Goal: Browse casually: Explore the website without a specific task or goal

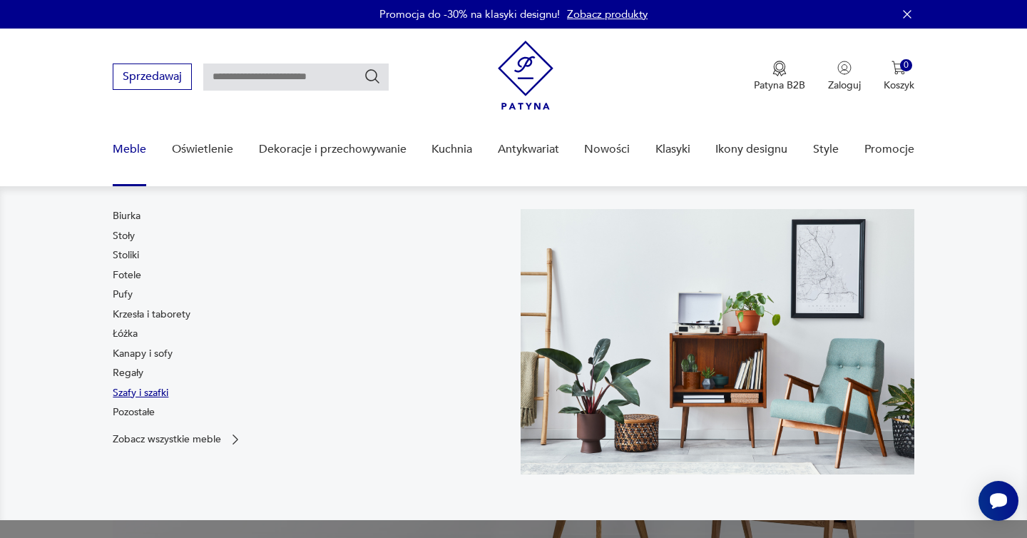
click at [158, 387] on link "Szafy i szafki" at bounding box center [141, 393] width 56 height 14
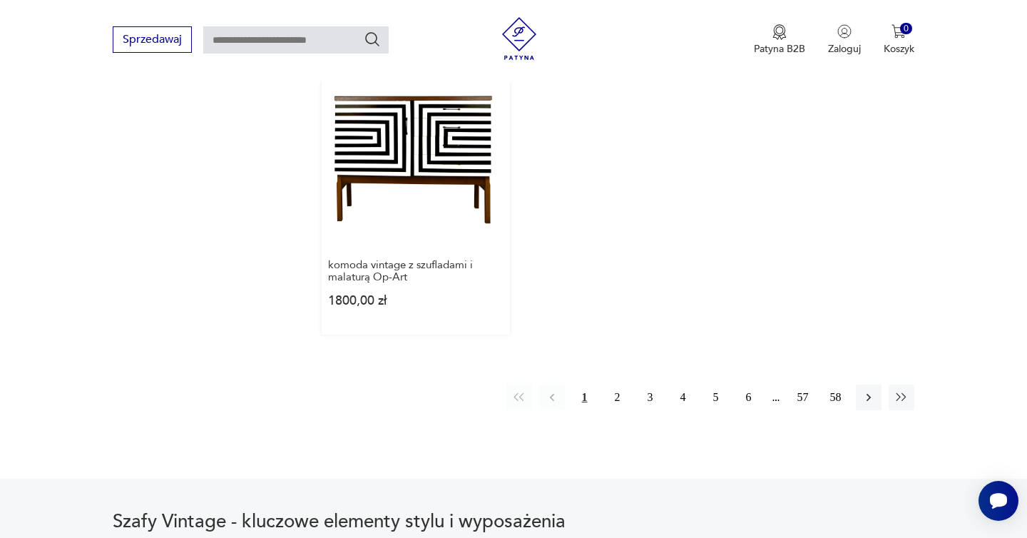
scroll to position [2119, 0]
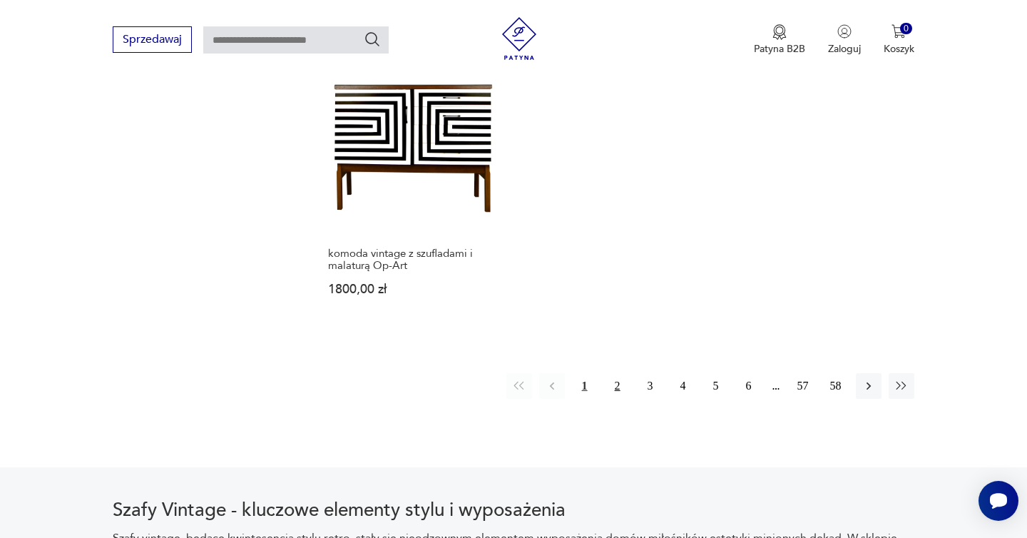
click at [617, 373] on button "2" at bounding box center [618, 386] width 26 height 26
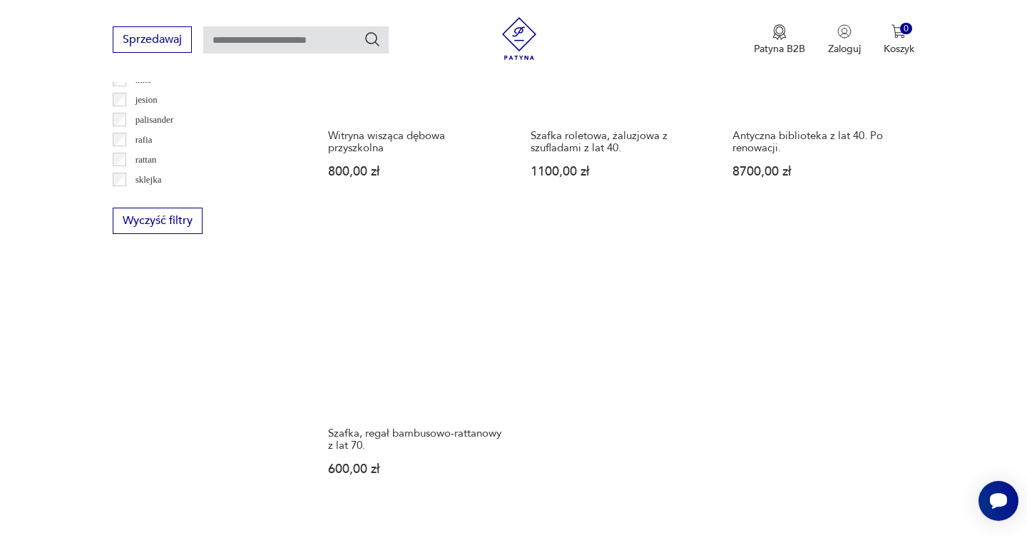
scroll to position [1986, 0]
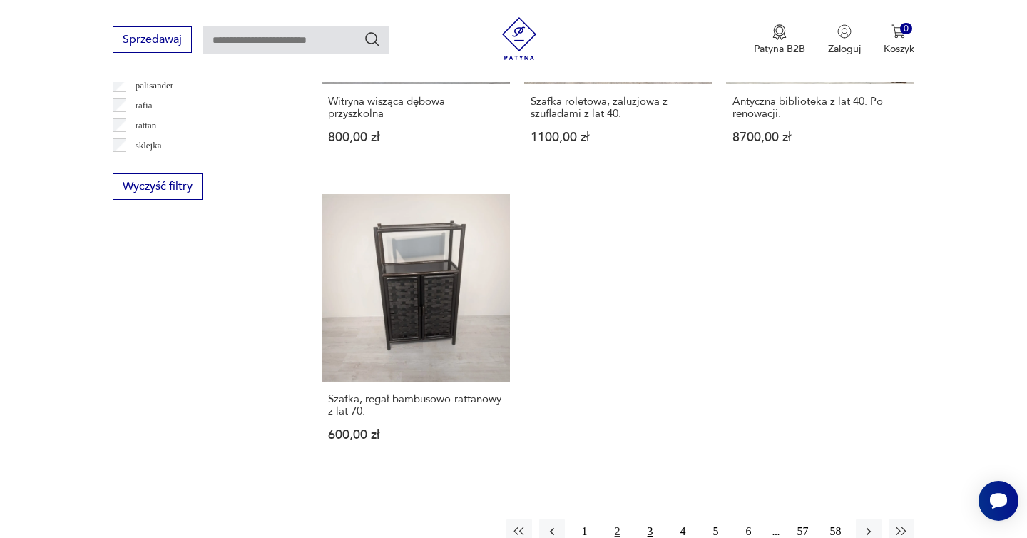
click at [644, 519] on button "3" at bounding box center [651, 532] width 26 height 26
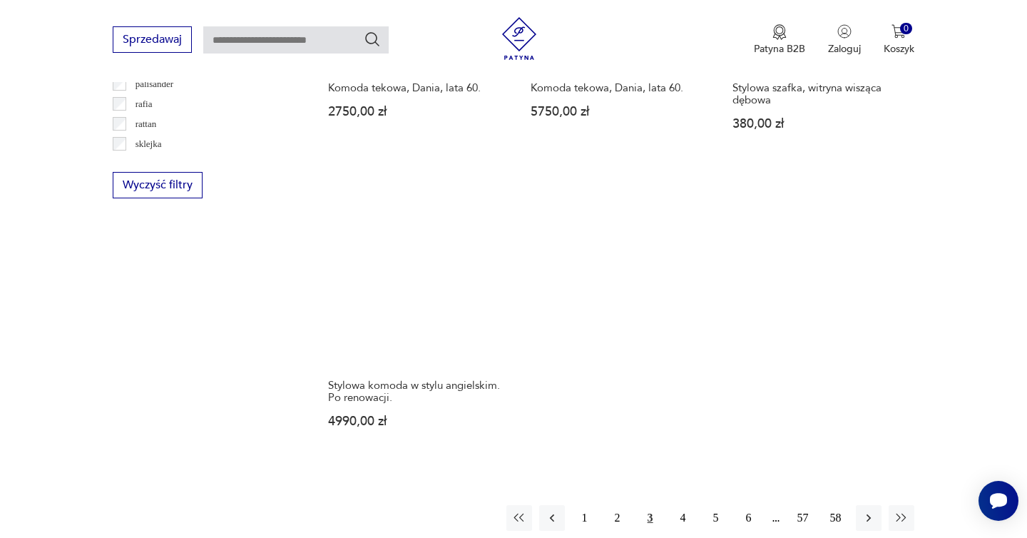
scroll to position [2071, 0]
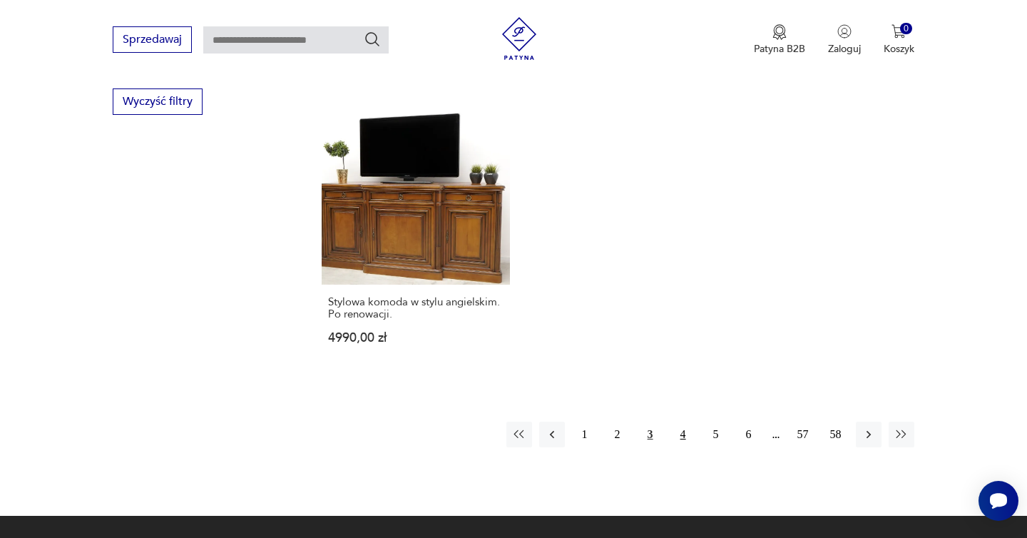
click at [681, 422] on button "4" at bounding box center [684, 435] width 26 height 26
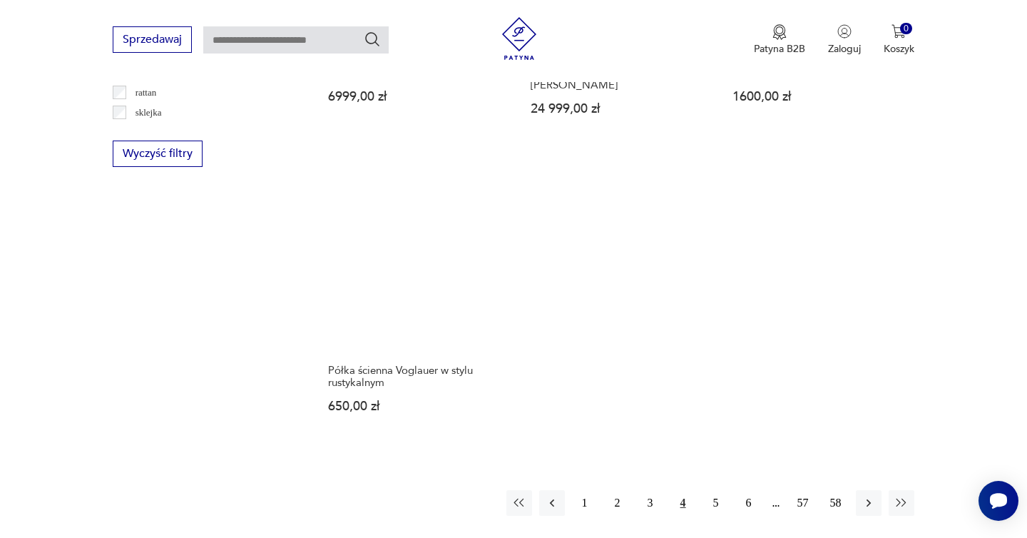
scroll to position [2029, 0]
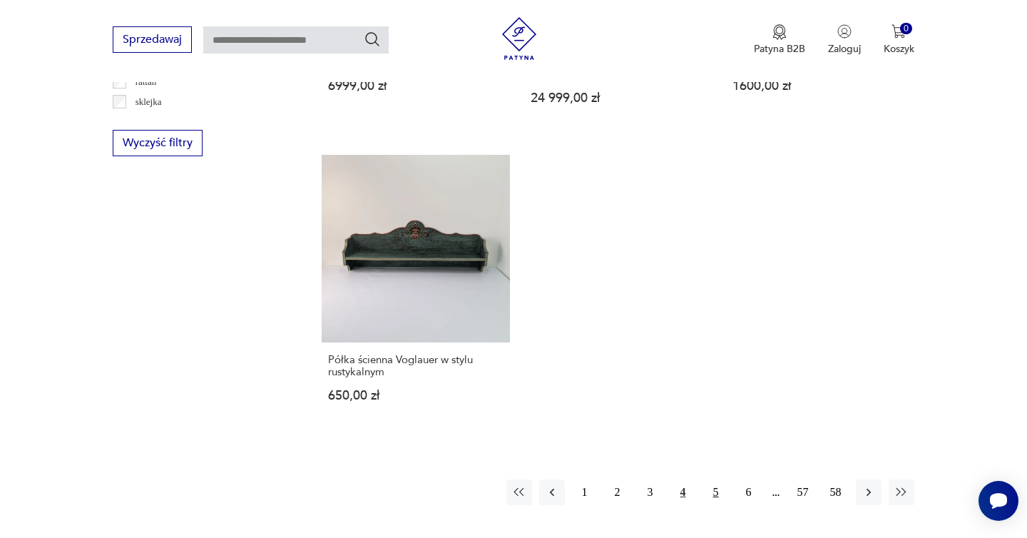
click at [719, 479] on button "5" at bounding box center [717, 492] width 26 height 26
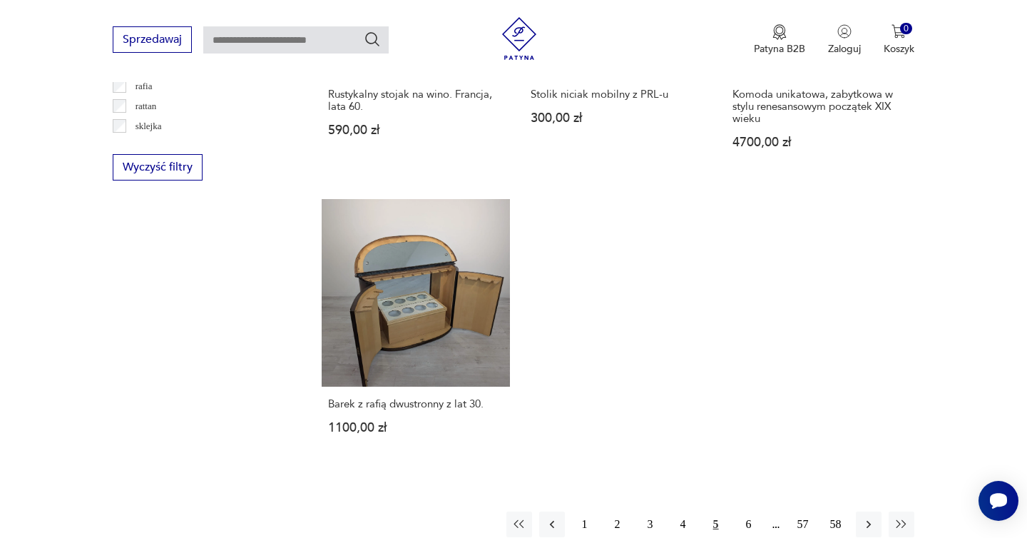
scroll to position [2042, 0]
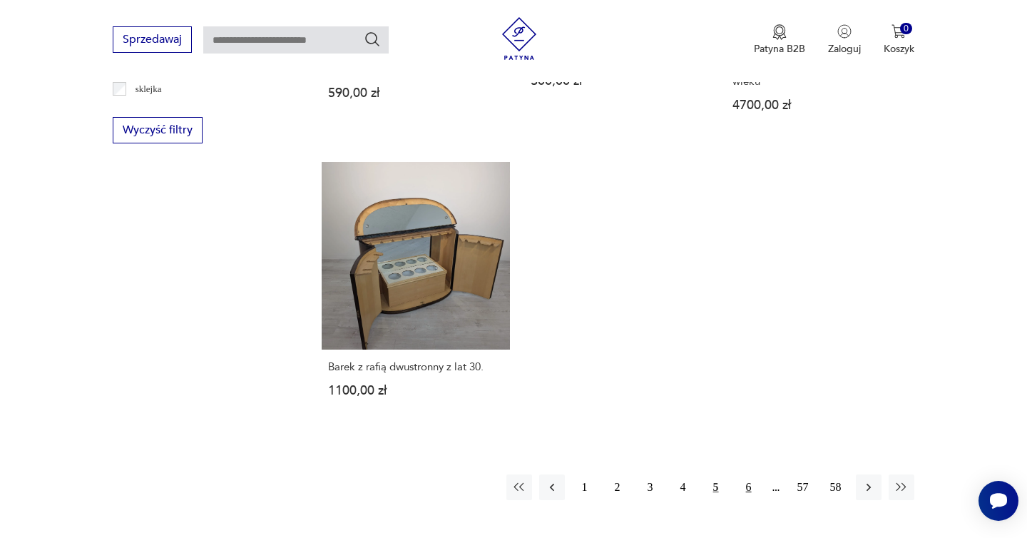
click at [751, 474] on button "6" at bounding box center [749, 487] width 26 height 26
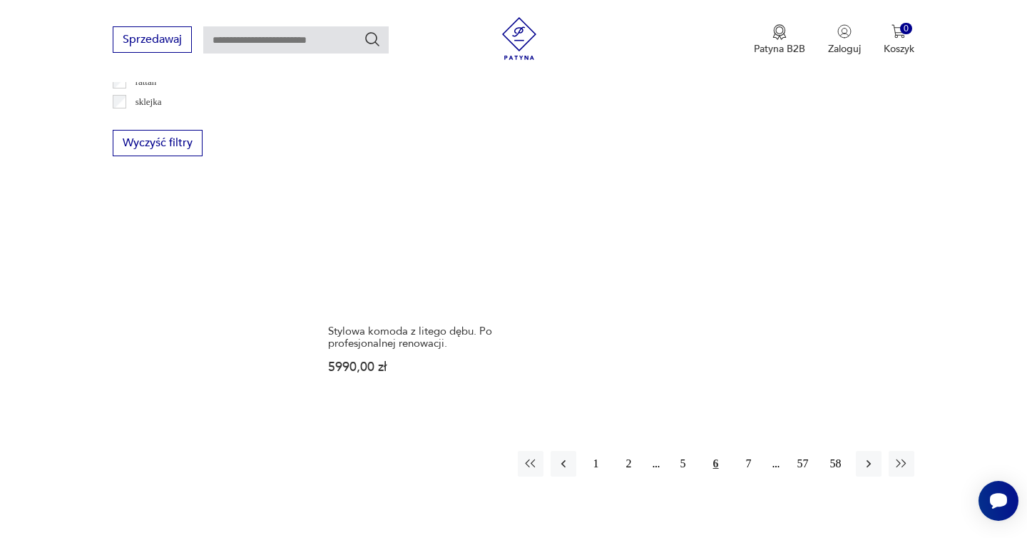
scroll to position [2097, 0]
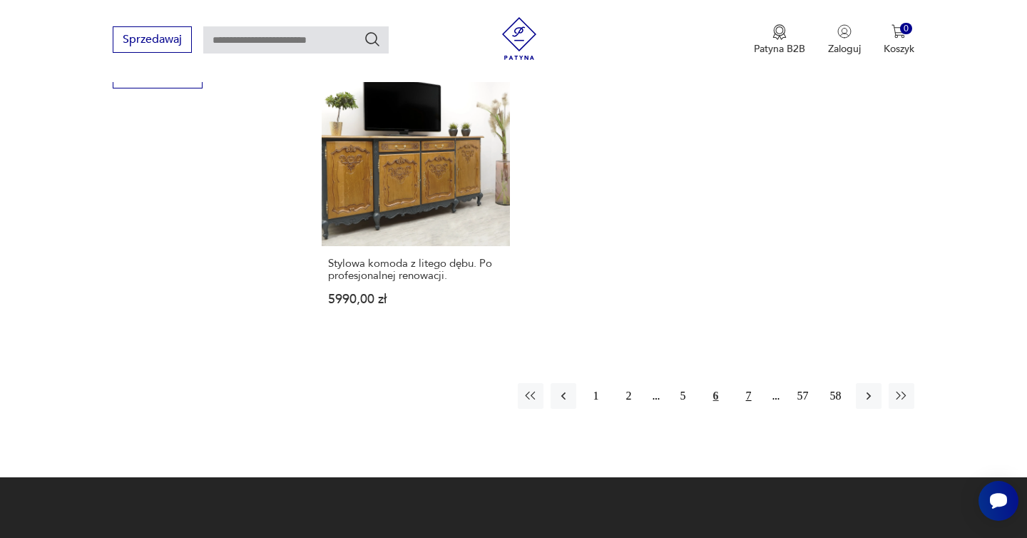
click at [750, 383] on button "7" at bounding box center [749, 396] width 26 height 26
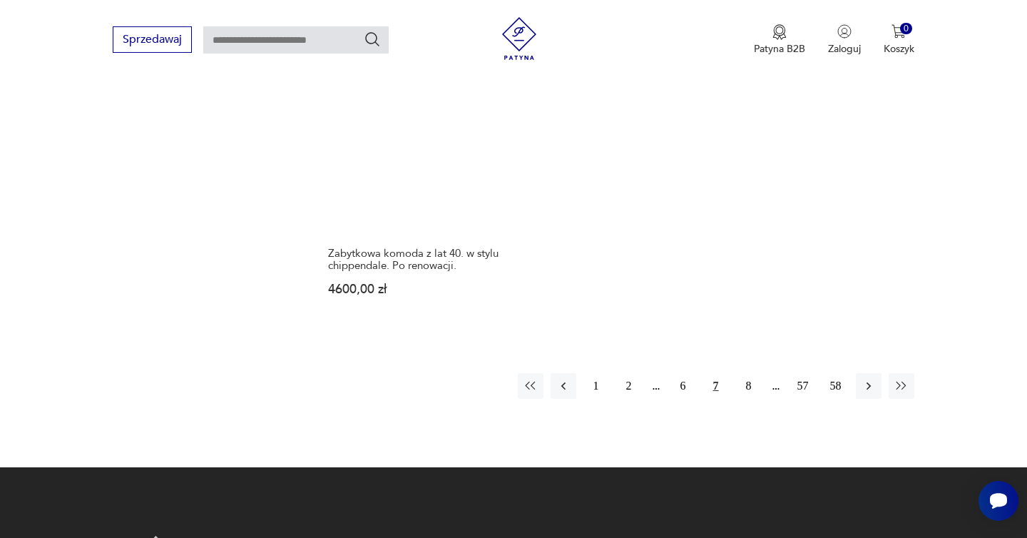
scroll to position [2167, 0]
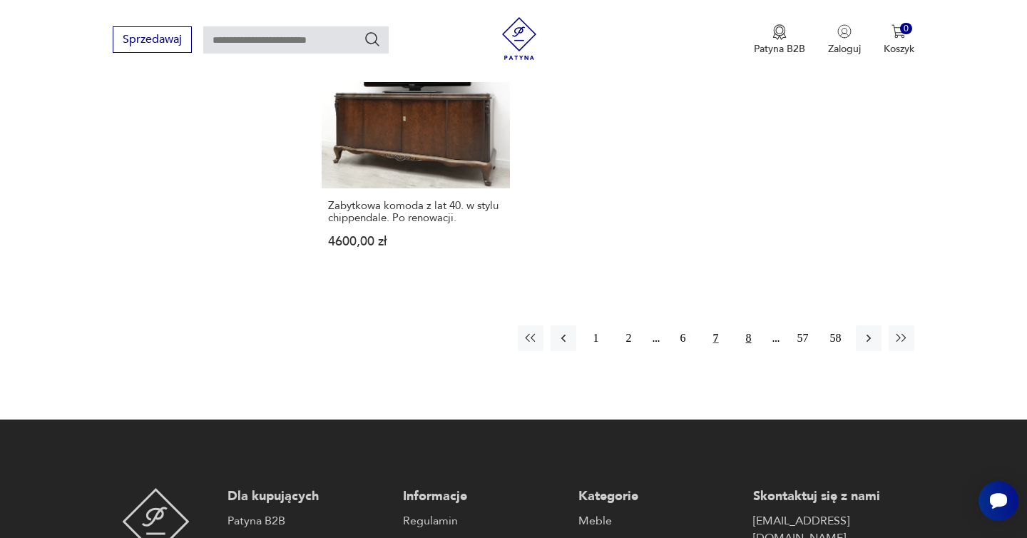
click at [745, 339] on button "8" at bounding box center [749, 338] width 26 height 26
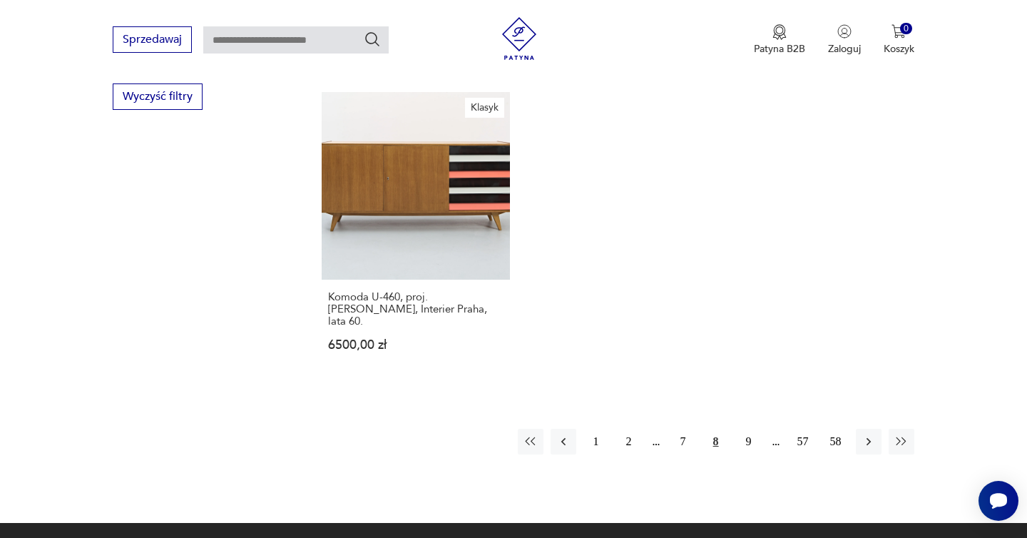
scroll to position [2151, 0]
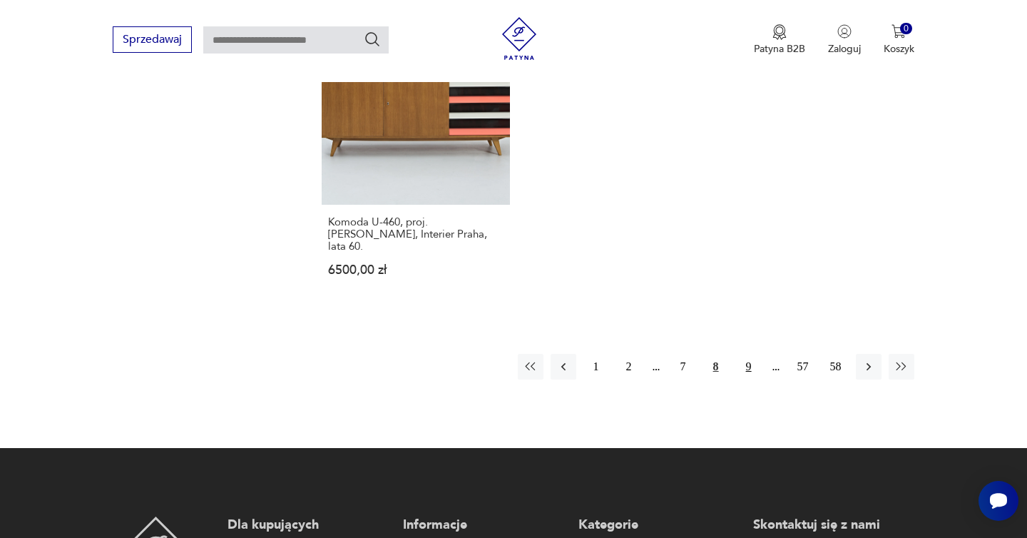
click at [749, 364] on button "9" at bounding box center [749, 367] width 26 height 26
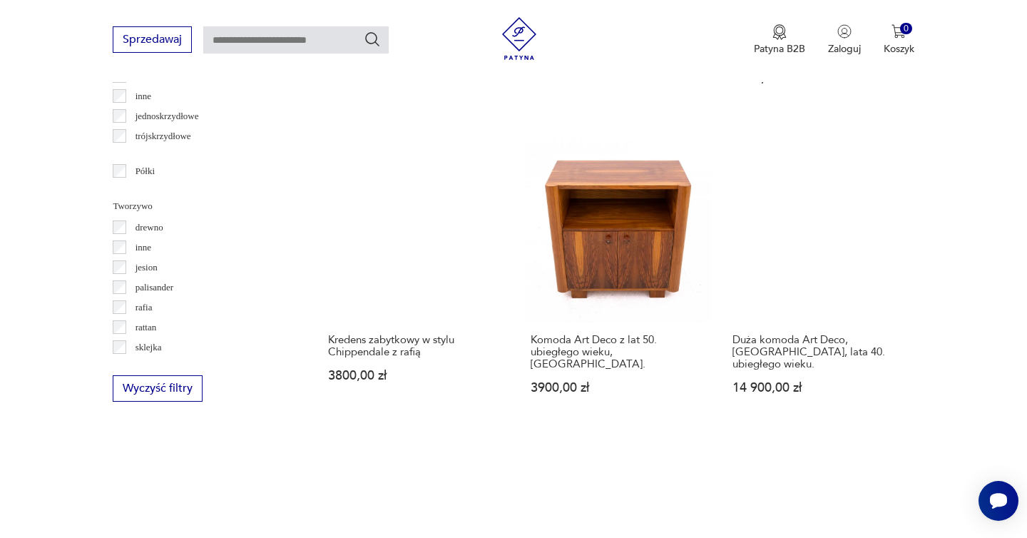
scroll to position [2046, 0]
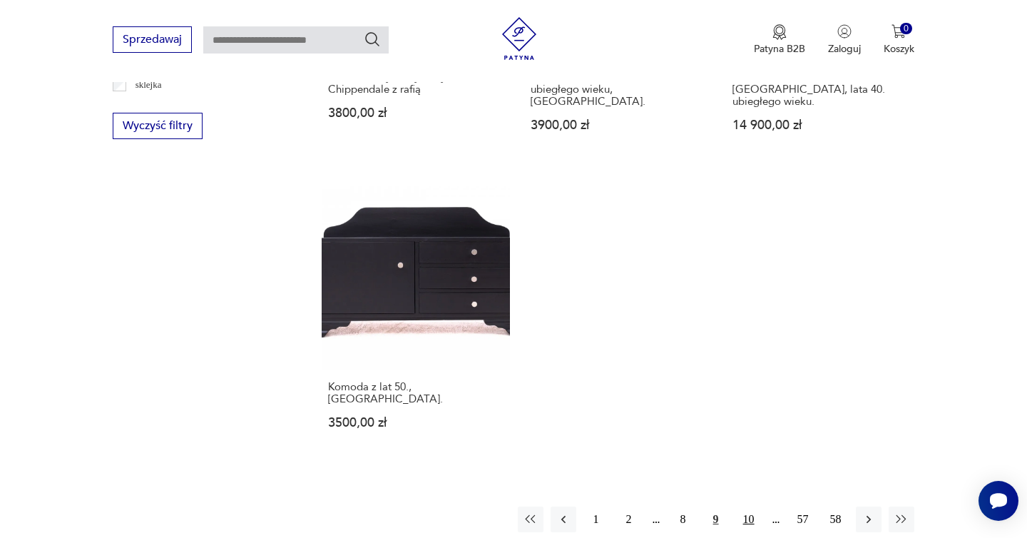
click at [748, 507] on button "10" at bounding box center [749, 520] width 26 height 26
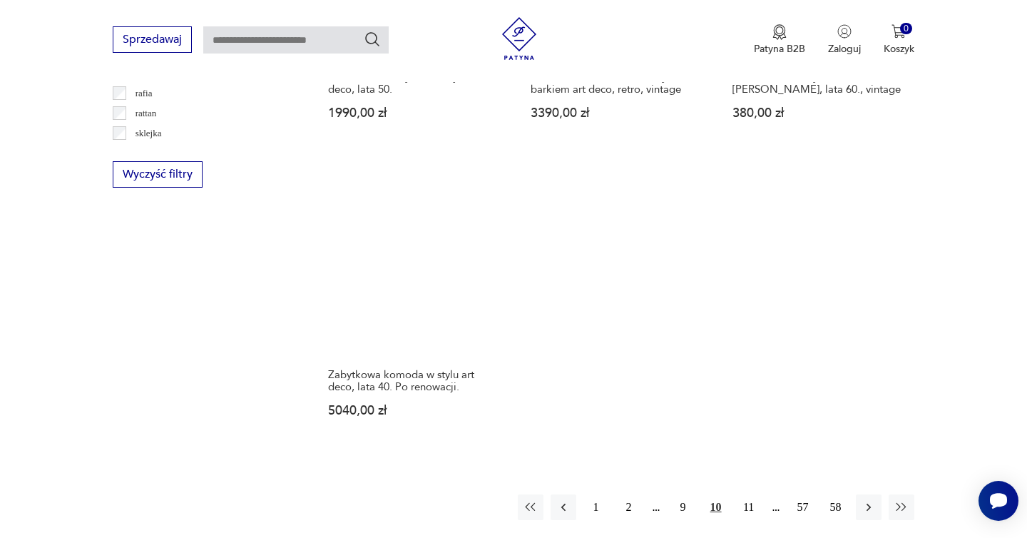
scroll to position [2093, 0]
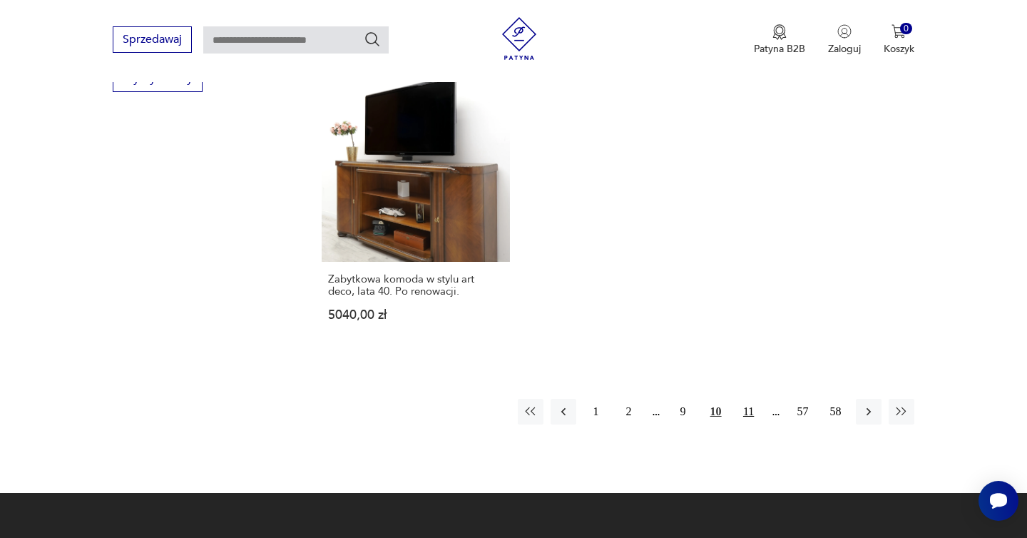
click at [752, 408] on button "11" at bounding box center [749, 412] width 26 height 26
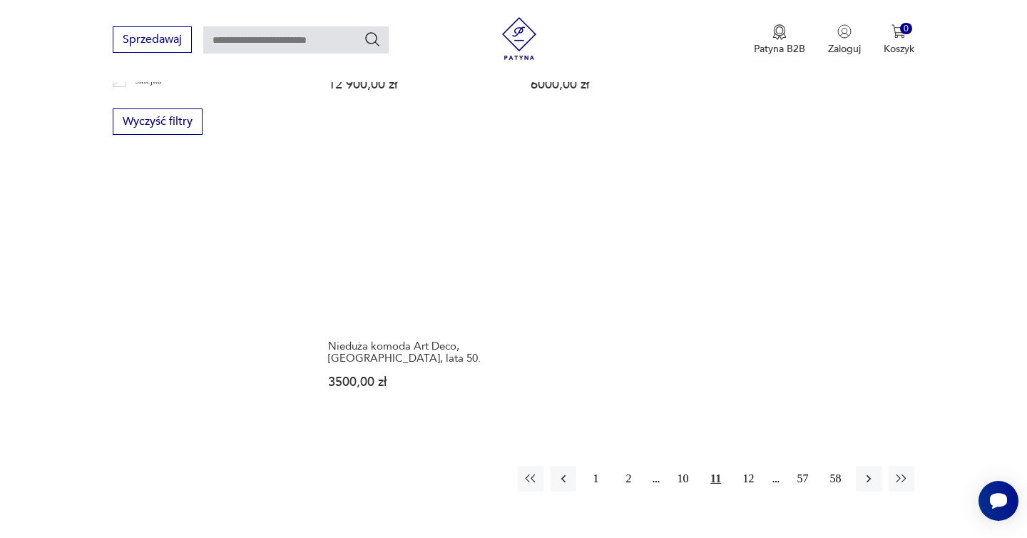
scroll to position [2081, 0]
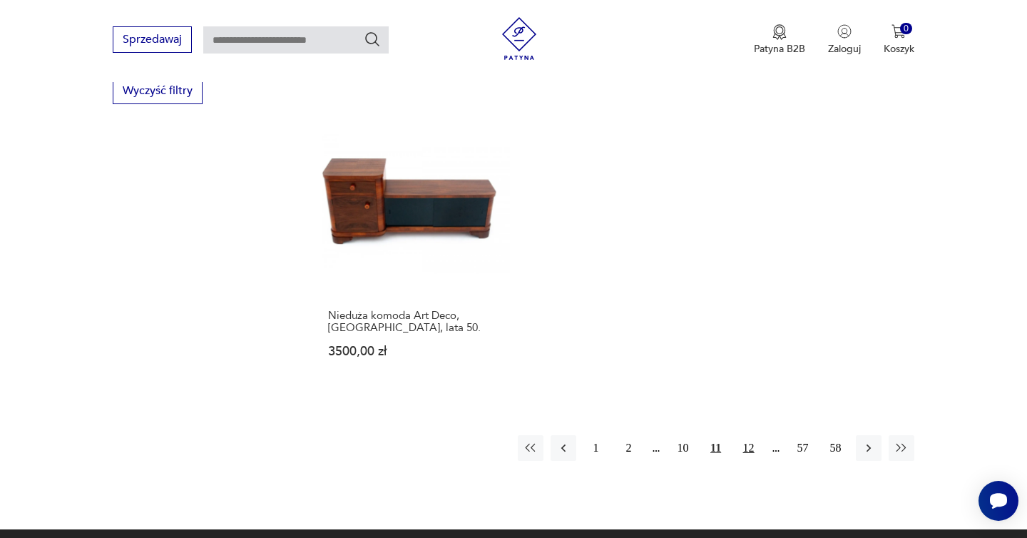
click at [746, 435] on button "12" at bounding box center [749, 448] width 26 height 26
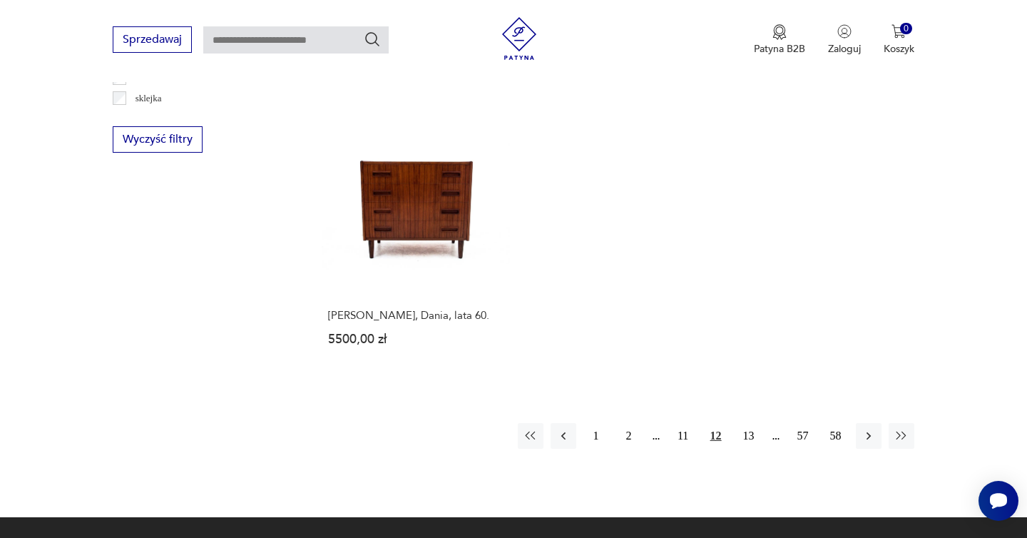
scroll to position [2061, 0]
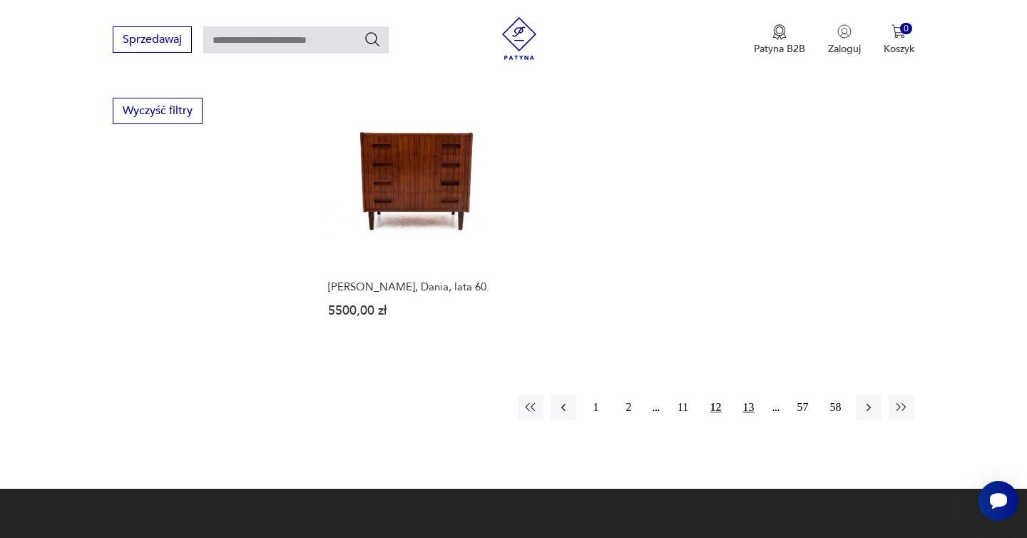
click at [757, 395] on button "13" at bounding box center [749, 408] width 26 height 26
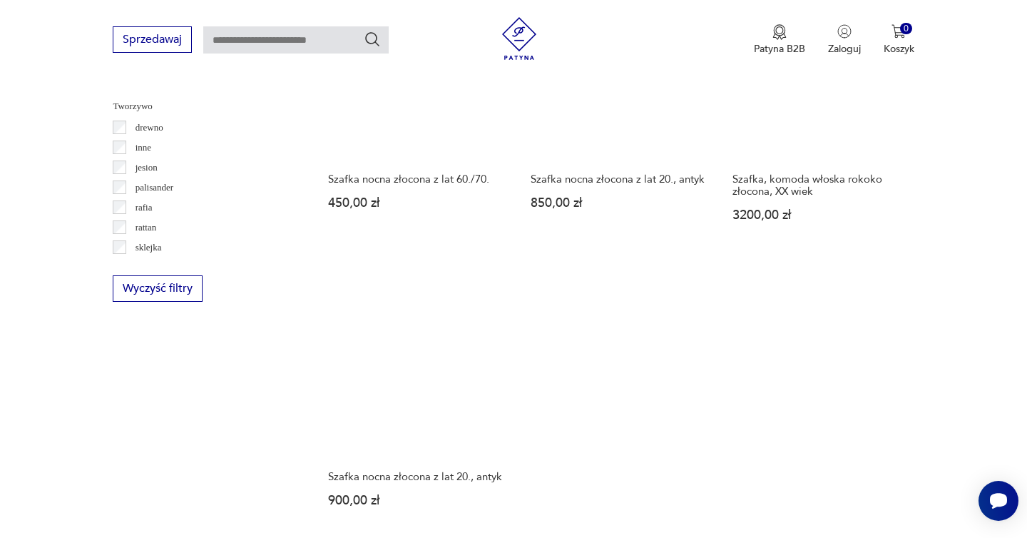
scroll to position [1989, 0]
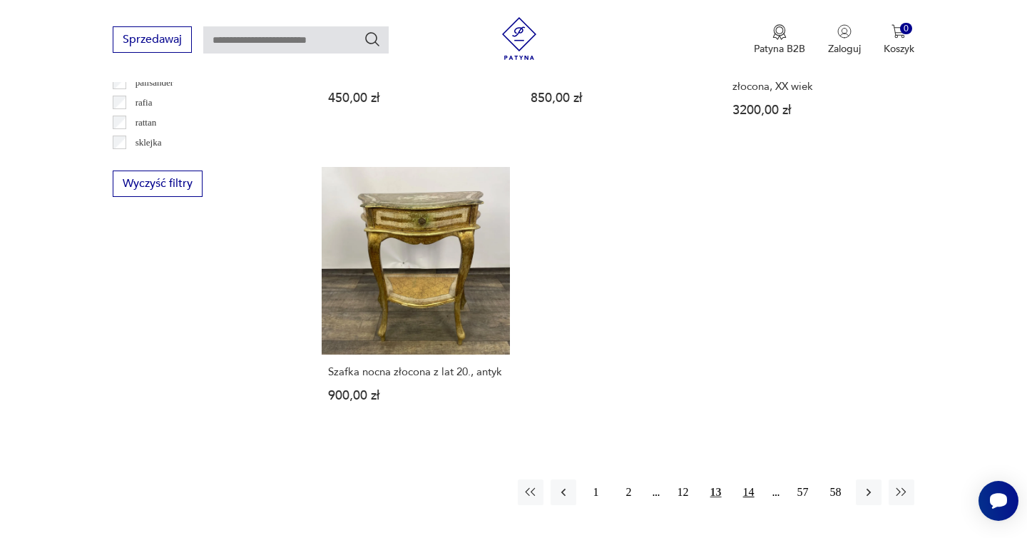
click at [746, 486] on button "14" at bounding box center [749, 492] width 26 height 26
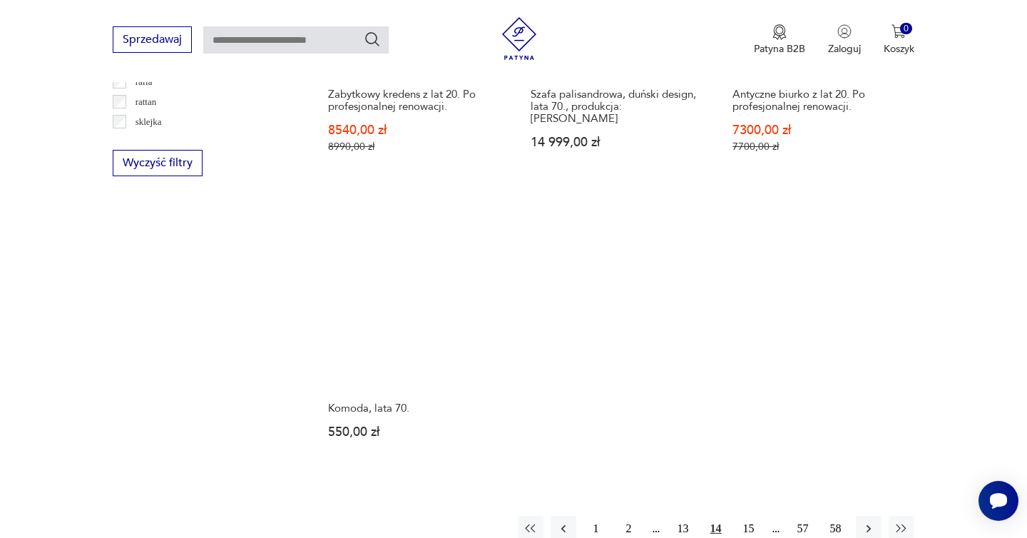
scroll to position [2029, 0]
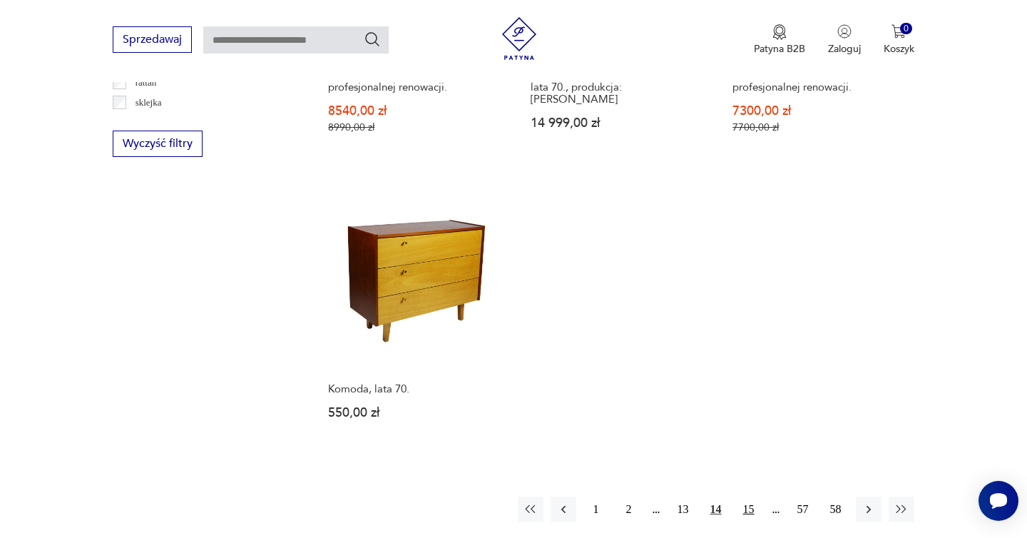
click at [746, 497] on button "15" at bounding box center [749, 510] width 26 height 26
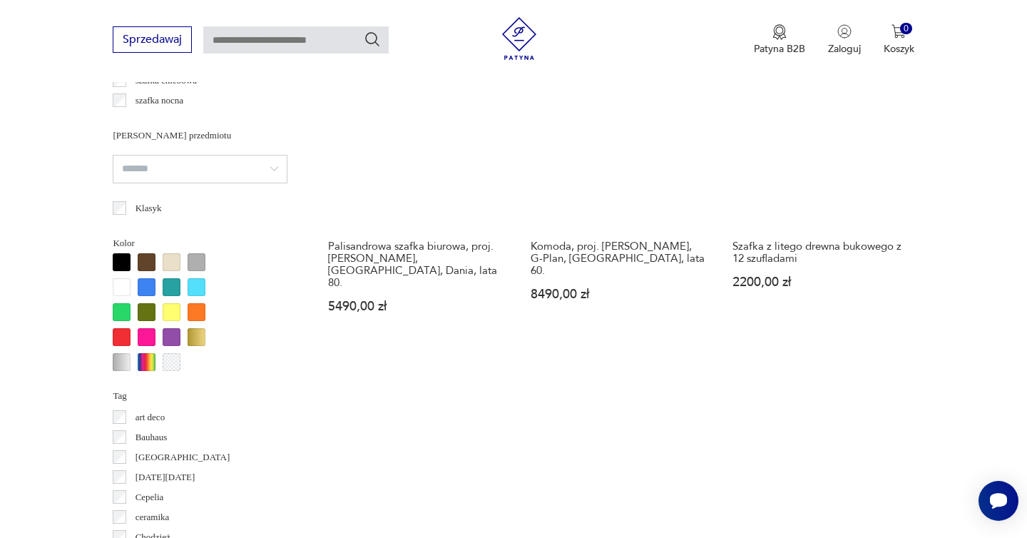
scroll to position [1252, 0]
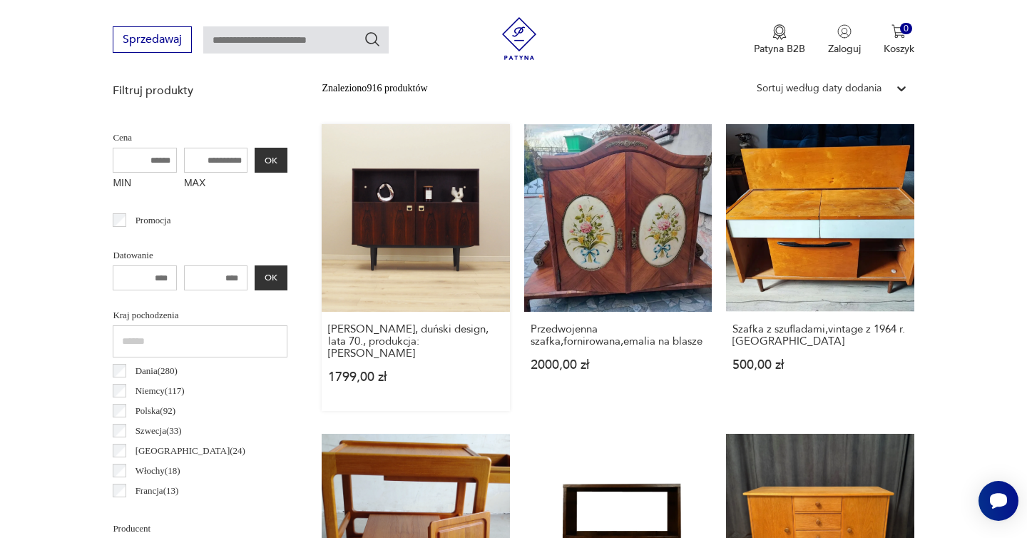
click at [416, 243] on link "[PERSON_NAME], duński design, lata 70., produkcja: [PERSON_NAME] 1799,00 zł" at bounding box center [416, 267] width 188 height 287
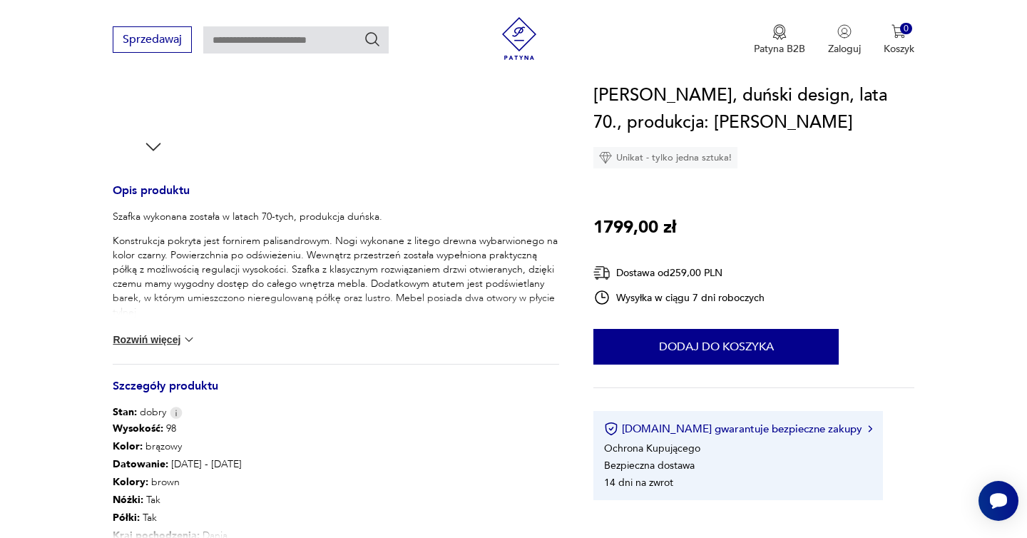
scroll to position [684, 0]
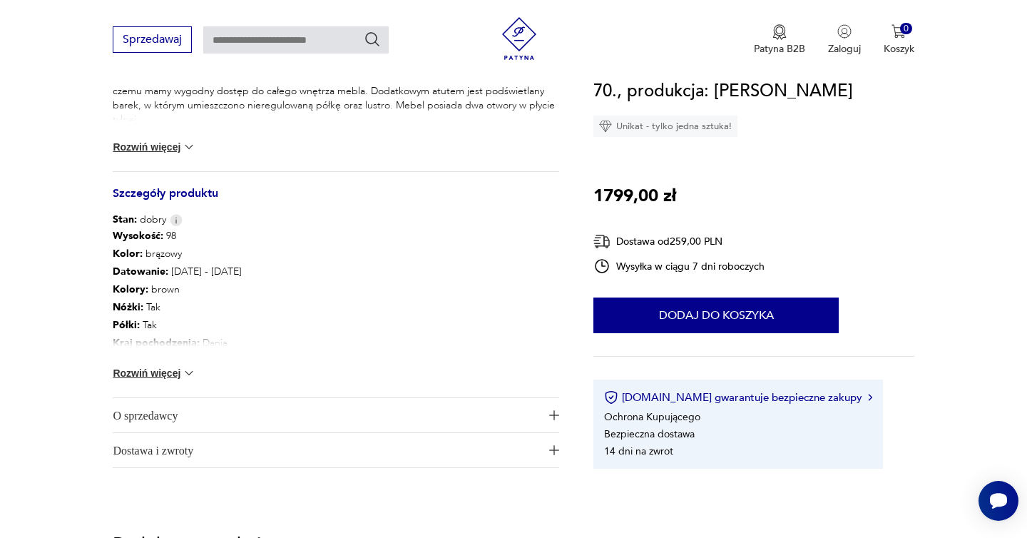
click at [173, 367] on button "Rozwiń więcej" at bounding box center [154, 373] width 83 height 14
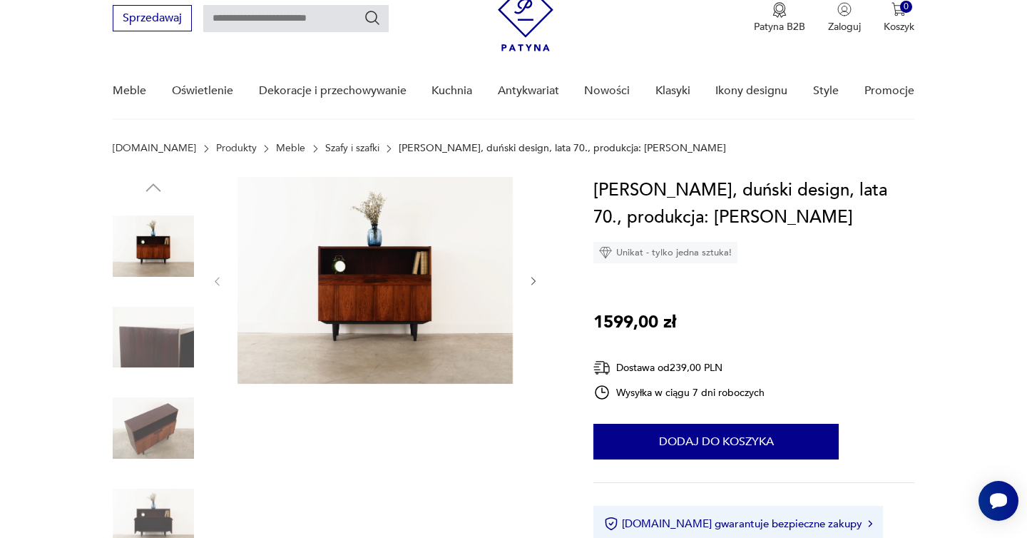
scroll to position [141, 0]
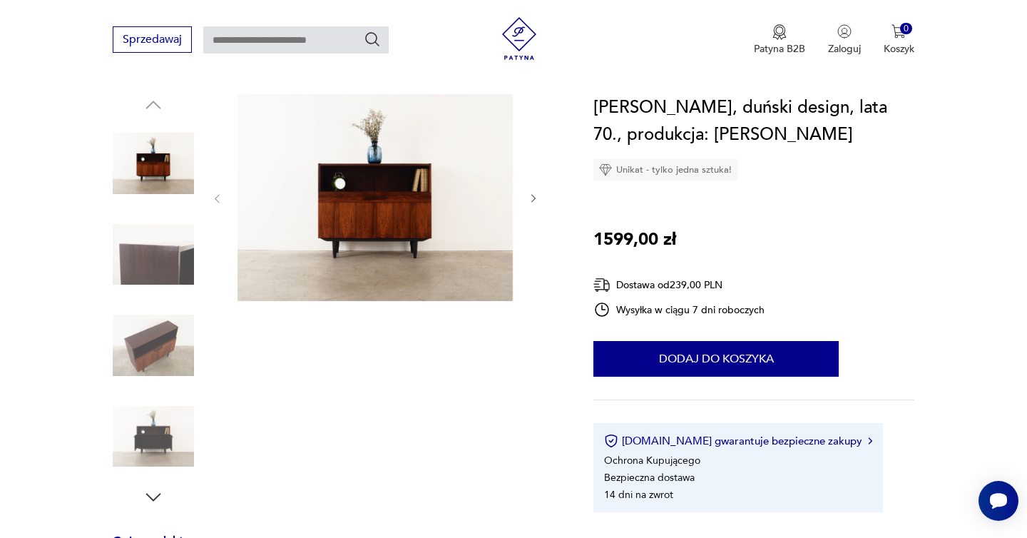
click at [532, 197] on icon "button" at bounding box center [534, 199] width 12 height 12
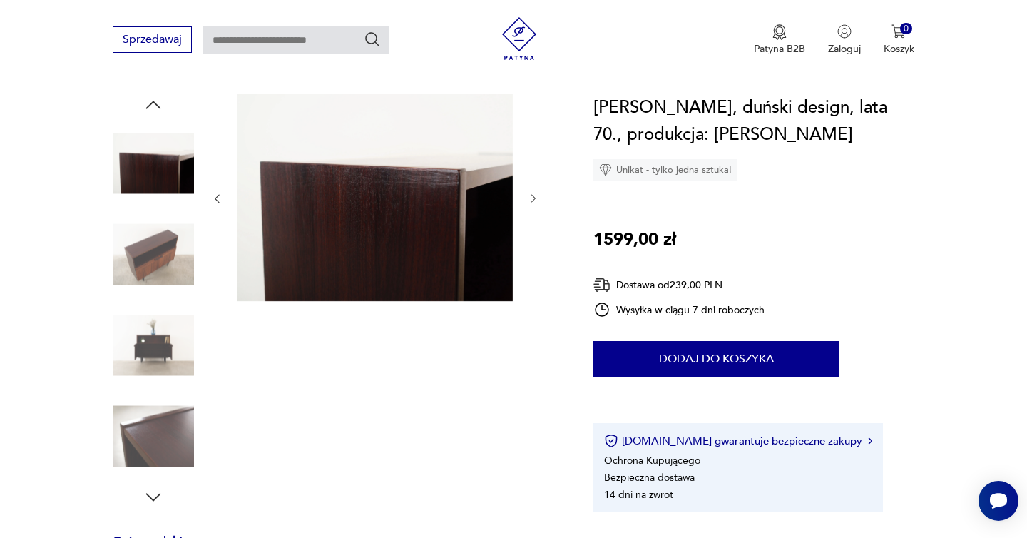
click at [532, 197] on icon "button" at bounding box center [534, 199] width 12 height 12
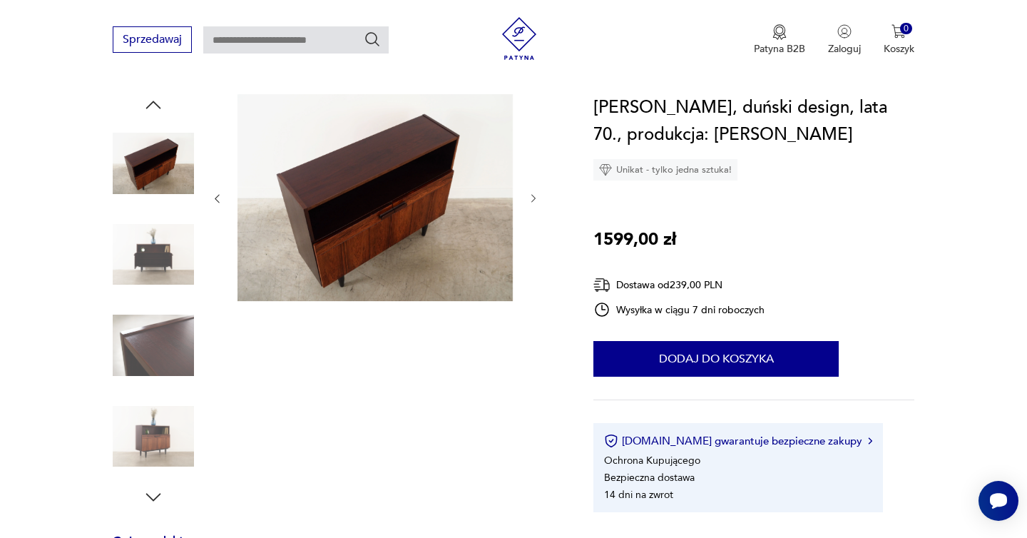
click at [532, 197] on icon "button" at bounding box center [534, 199] width 12 height 12
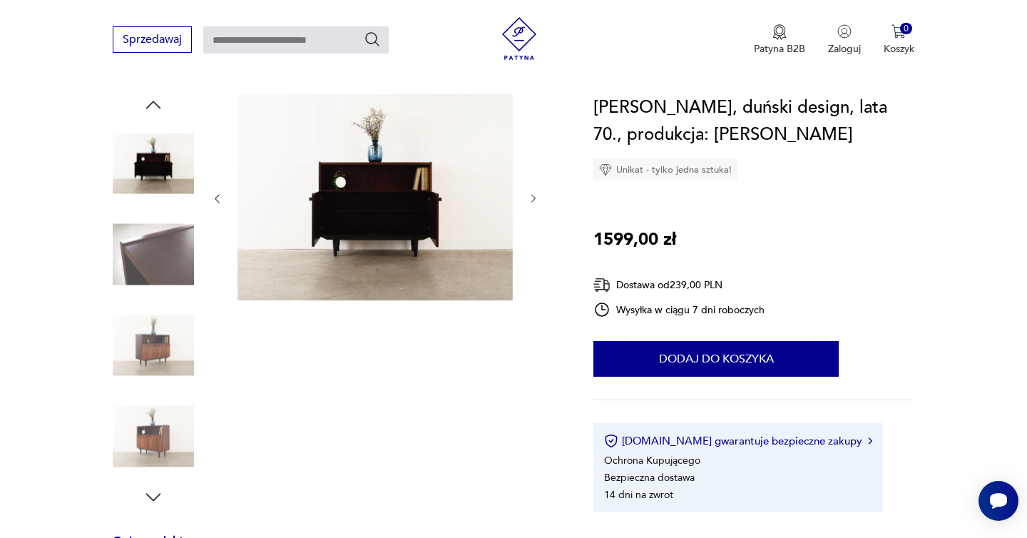
click at [532, 197] on icon "button" at bounding box center [534, 199] width 12 height 12
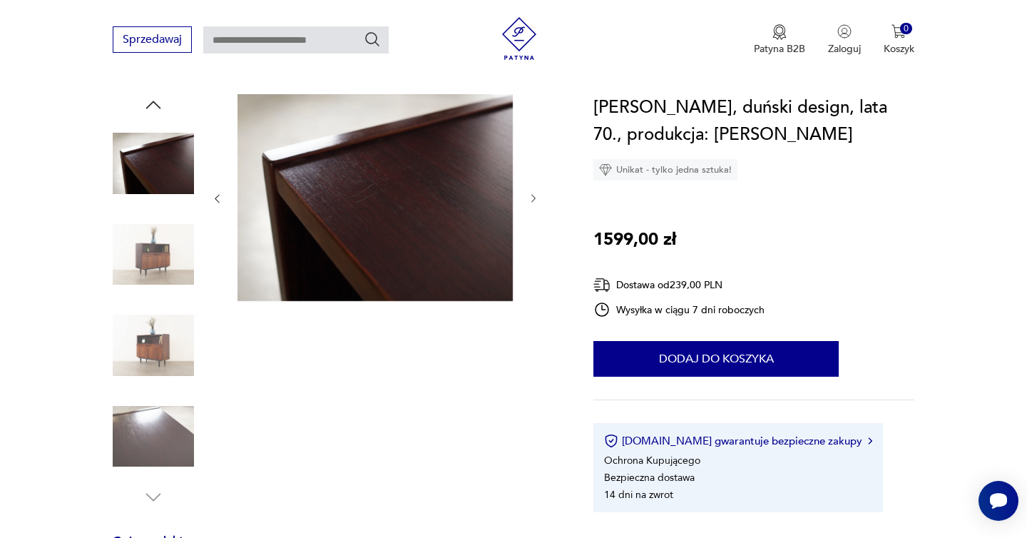
click at [533, 197] on icon "button" at bounding box center [534, 199] width 12 height 12
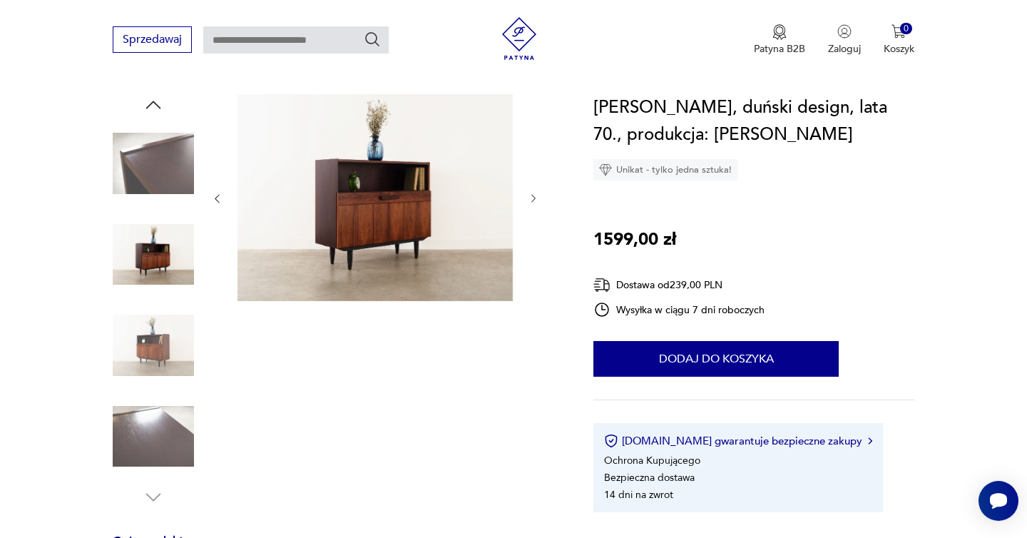
click at [533, 197] on icon "button" at bounding box center [534, 199] width 12 height 12
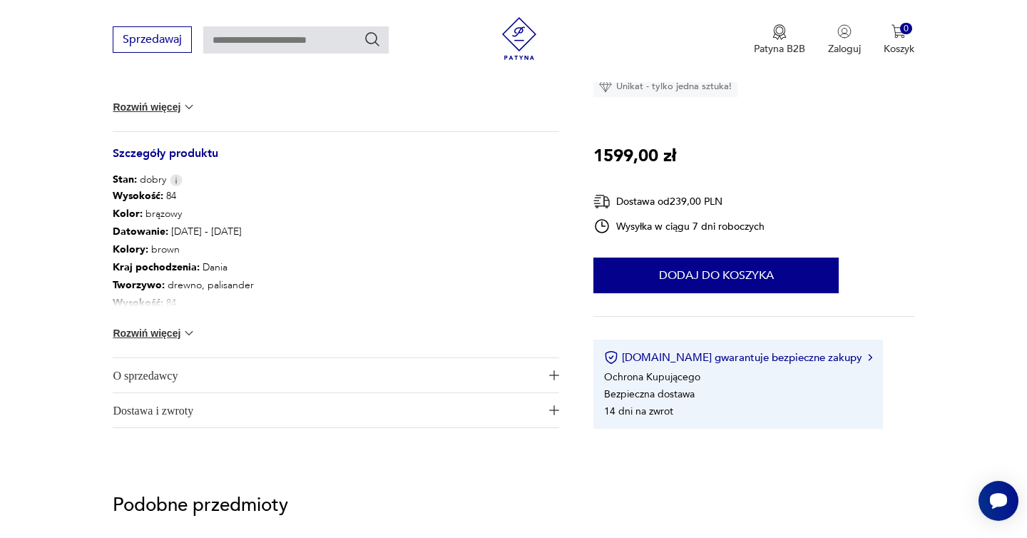
scroll to position [767, 0]
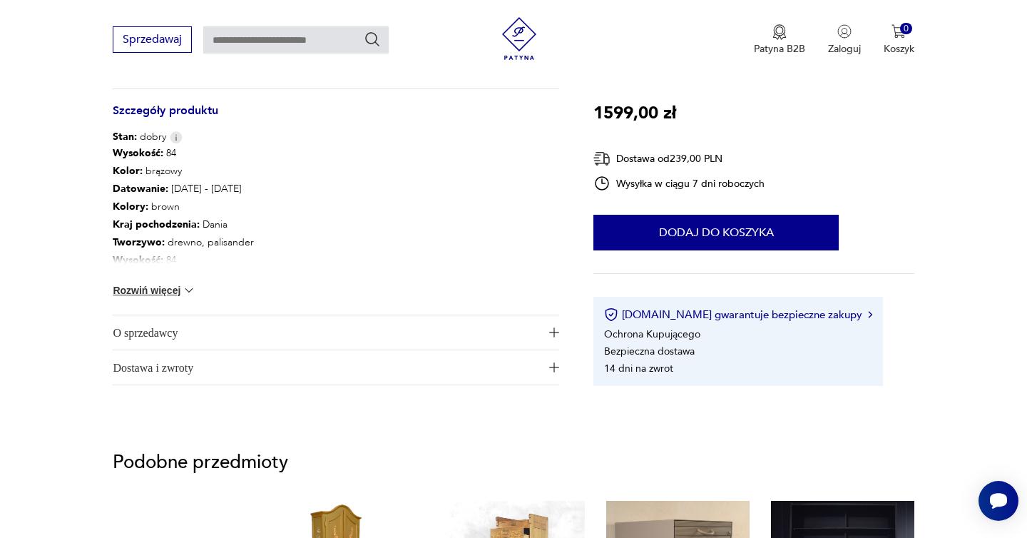
click at [175, 295] on button "Rozwiń więcej" at bounding box center [154, 290] width 83 height 14
